Goal: Use online tool/utility: Utilize a website feature to perform a specific function

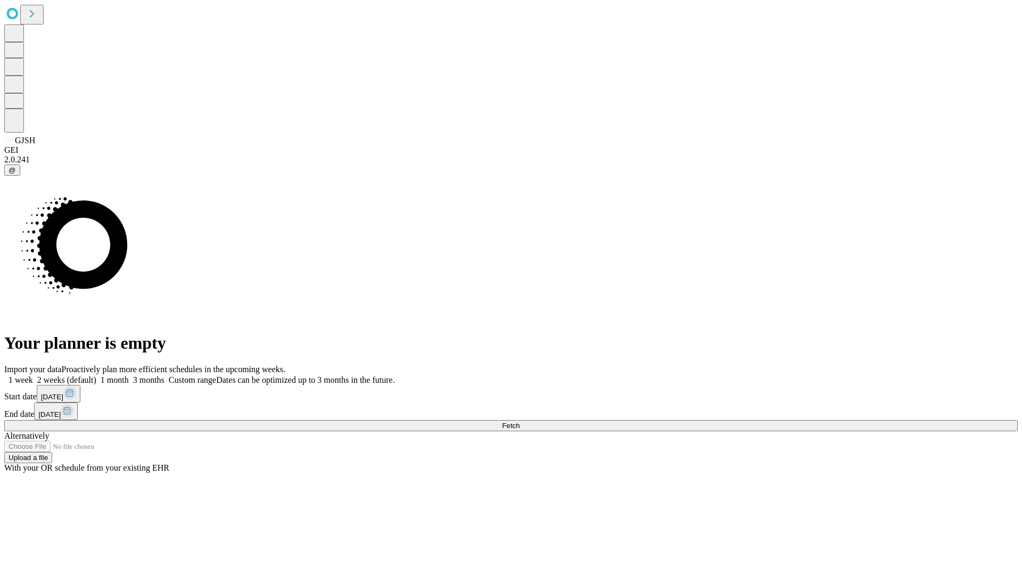
click at [519, 422] on span "Fetch" at bounding box center [511, 426] width 18 height 8
